Goal: Navigation & Orientation: Find specific page/section

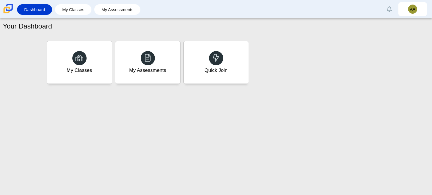
click at [76, 70] on div "My Classes" at bounding box center [80, 70] width 26 height 7
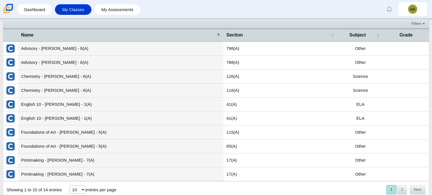
scroll to position [20, 0]
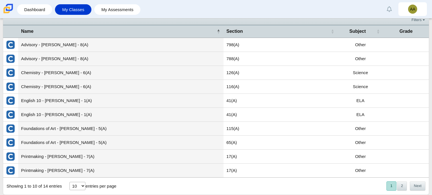
click at [362, 172] on td "Other" at bounding box center [361, 171] width 46 height 14
click at [362, 164] on td "Other" at bounding box center [361, 171] width 46 height 14
click at [10, 169] on img "External class connected through Clever" at bounding box center [10, 170] width 9 height 9
click at [360, 32] on span "Subject" at bounding box center [358, 31] width 17 height 5
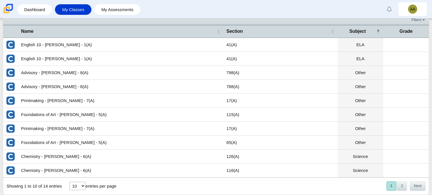
scroll to position [0, 0]
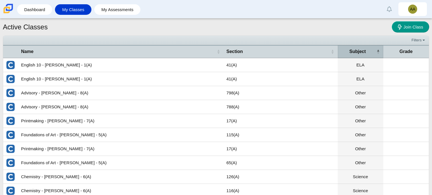
click at [368, 57] on th "Subject" at bounding box center [361, 51] width 46 height 13
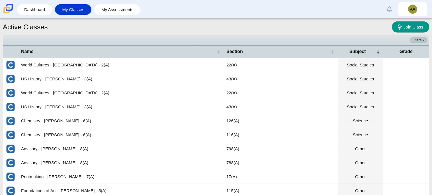
click at [417, 42] on link "Filters" at bounding box center [418, 40] width 17 height 6
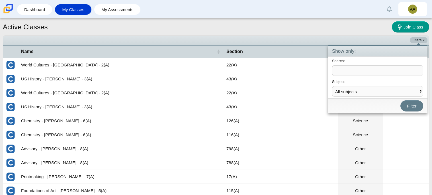
click at [417, 42] on link "Filters" at bounding box center [418, 40] width 17 height 6
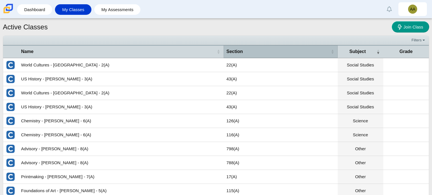
click at [254, 52] on div "Section" at bounding box center [278, 51] width 103 height 6
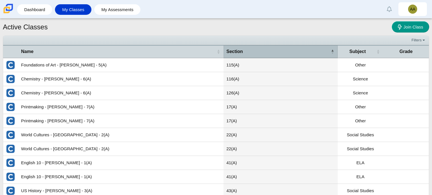
click at [254, 52] on div "Section" at bounding box center [278, 51] width 103 height 6
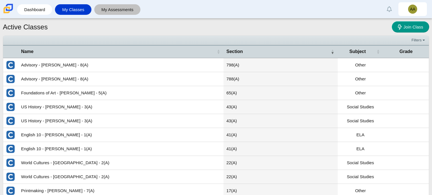
click at [116, 10] on link "My Assessments" at bounding box center [117, 9] width 41 height 11
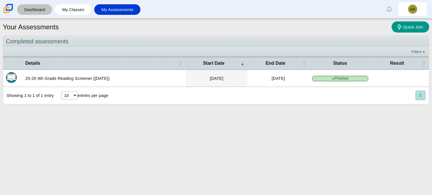
click at [29, 10] on link "Dashboard" at bounding box center [34, 9] width 29 height 11
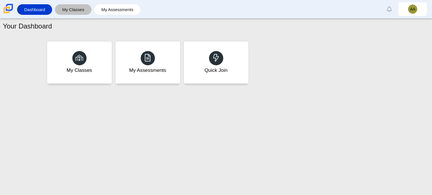
click at [70, 11] on link "My Classes" at bounding box center [73, 9] width 31 height 11
